Goal: Navigation & Orientation: Find specific page/section

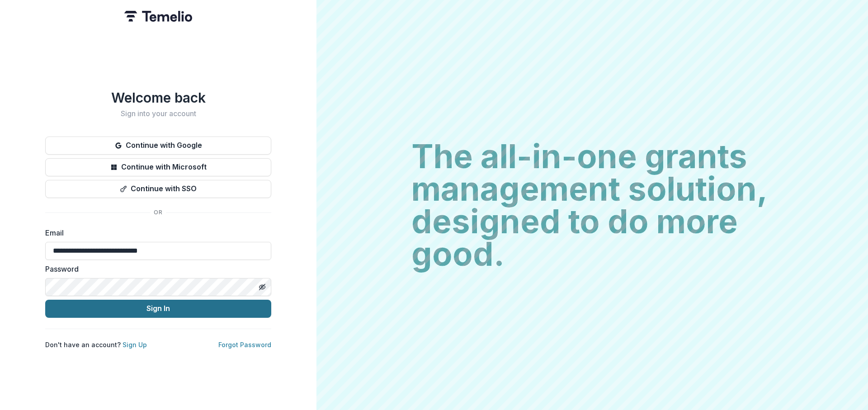
click at [169, 308] on button "Sign In" at bounding box center [158, 309] width 226 height 18
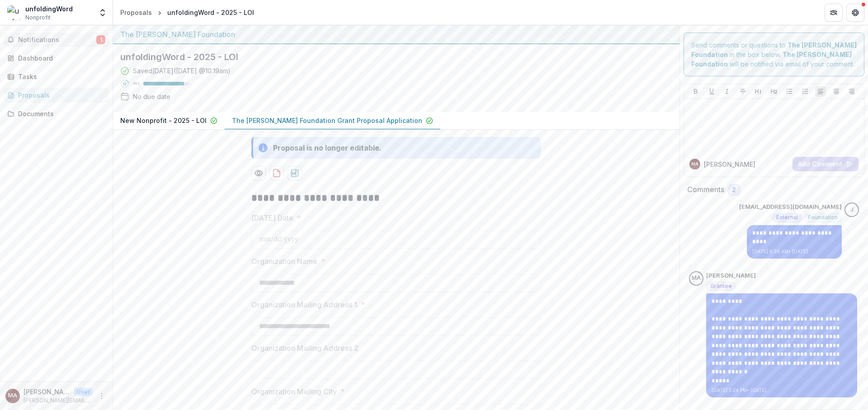
click at [34, 38] on span "Notifications" at bounding box center [57, 40] width 78 height 8
click at [58, 60] on div "Dashboard" at bounding box center [60, 57] width 84 height 9
